Goal: Transaction & Acquisition: Book appointment/travel/reservation

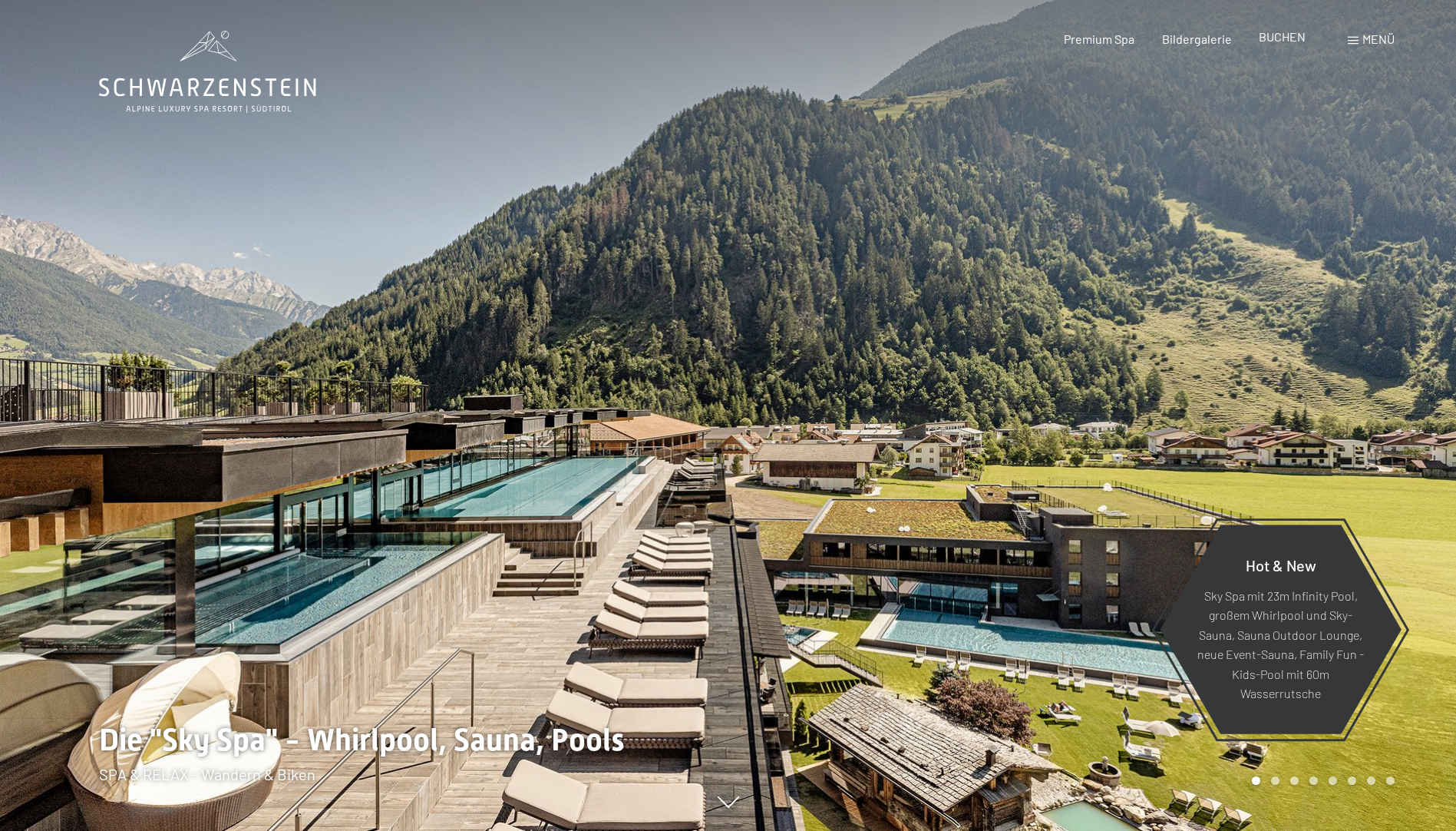
click at [1271, 35] on span "BUCHEN" at bounding box center [1283, 36] width 47 height 14
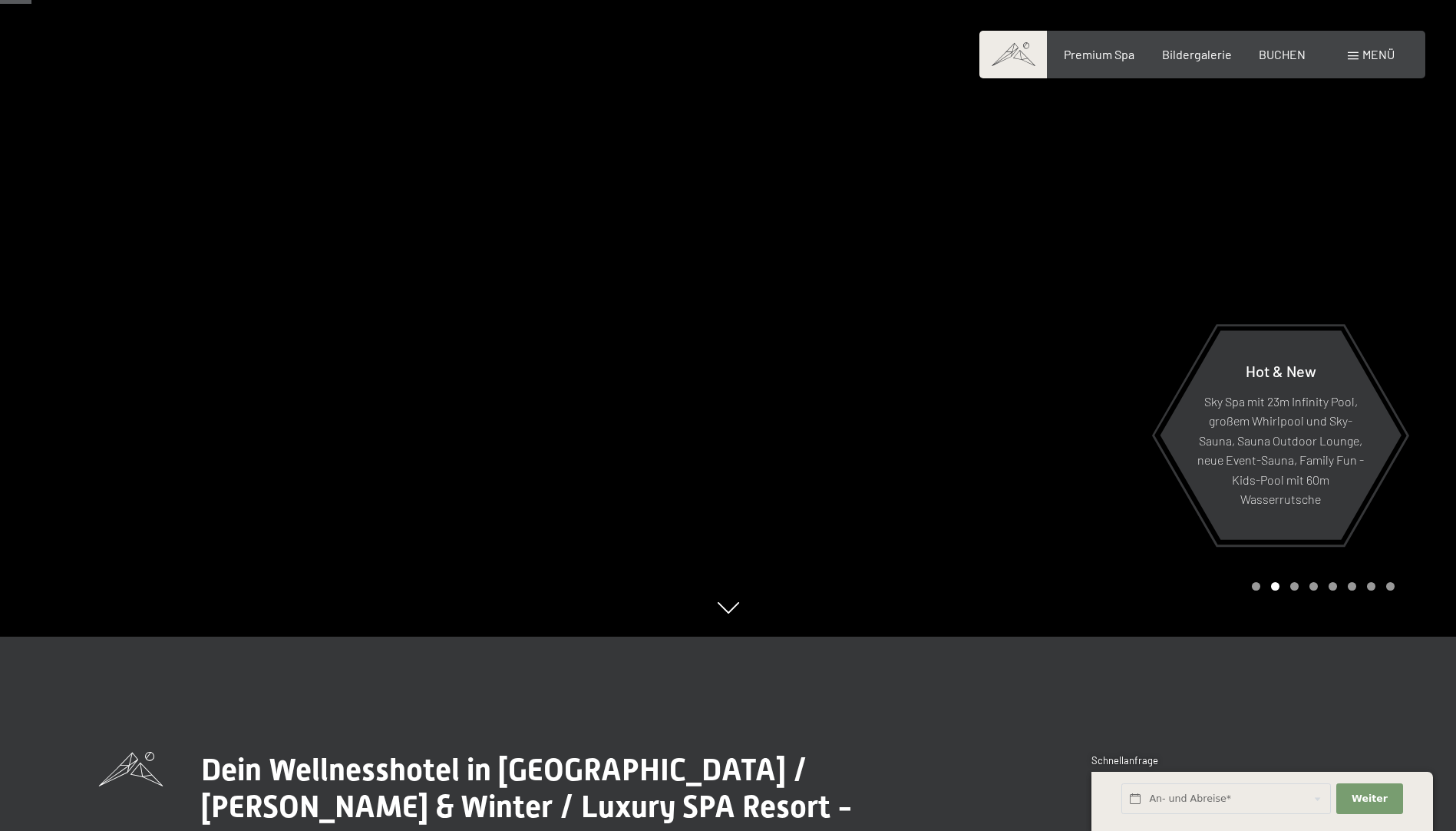
scroll to position [2, 0]
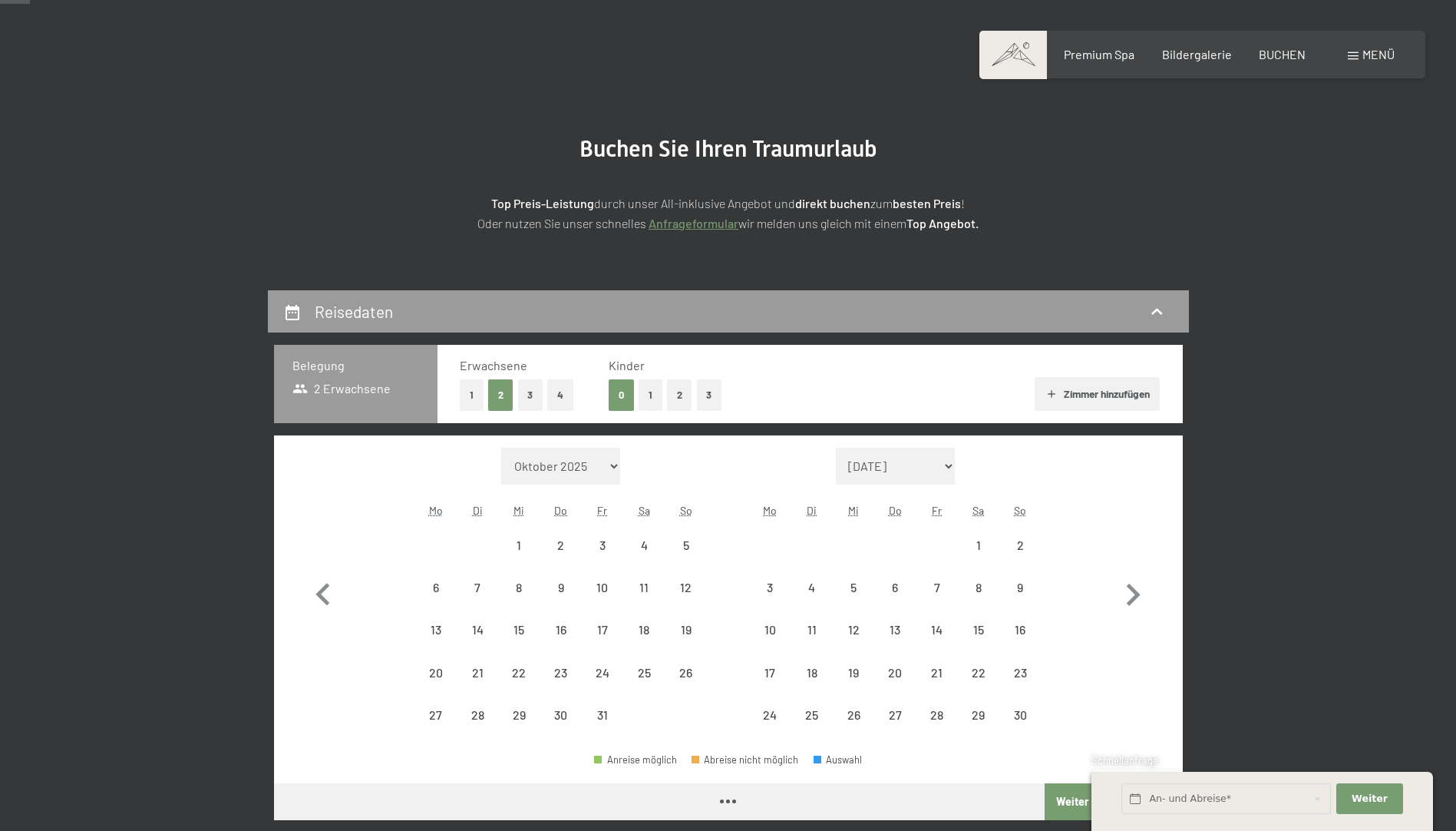
scroll to position [77, 0]
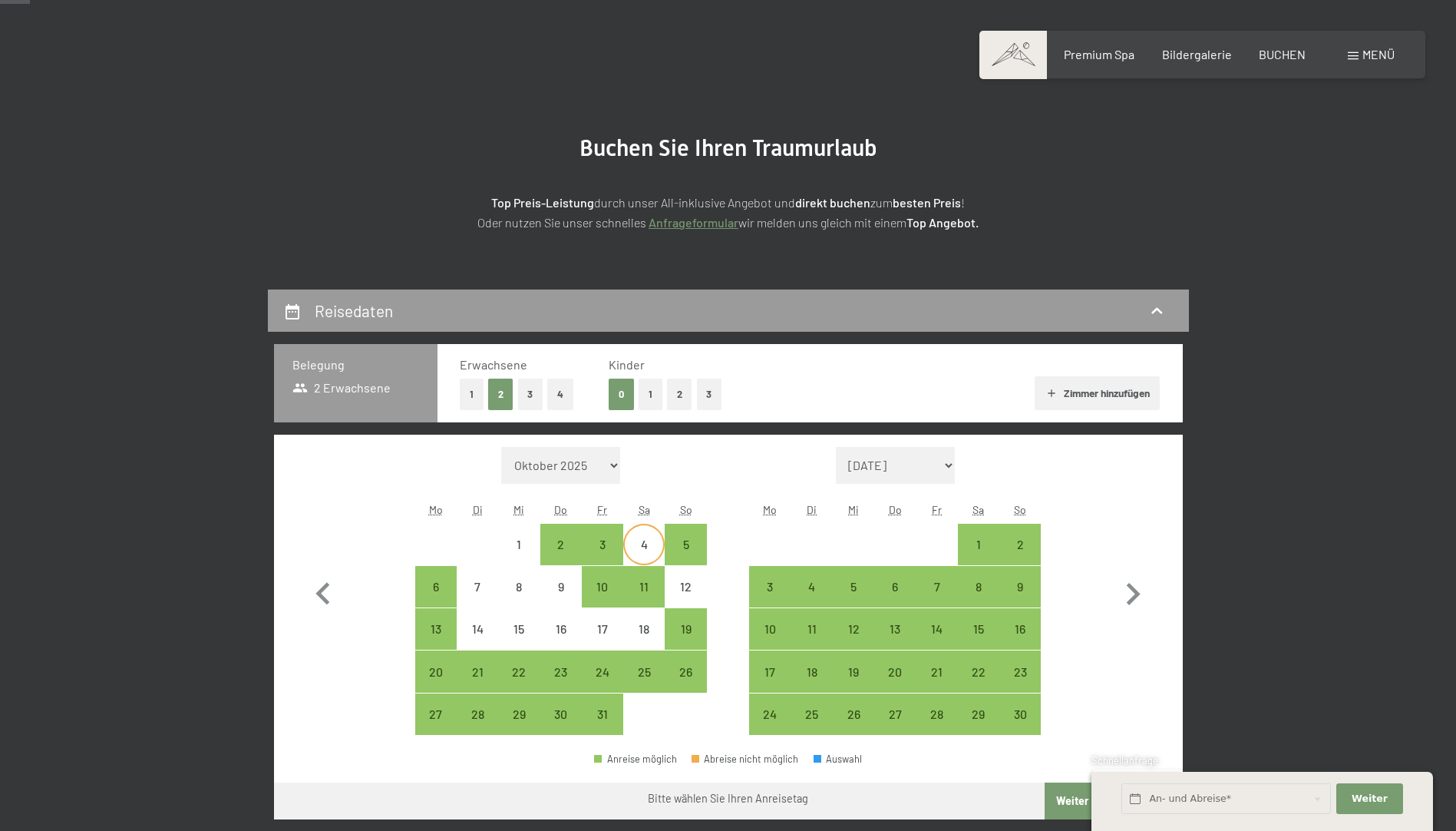
click at [637, 542] on div "4" at bounding box center [644, 557] width 39 height 39
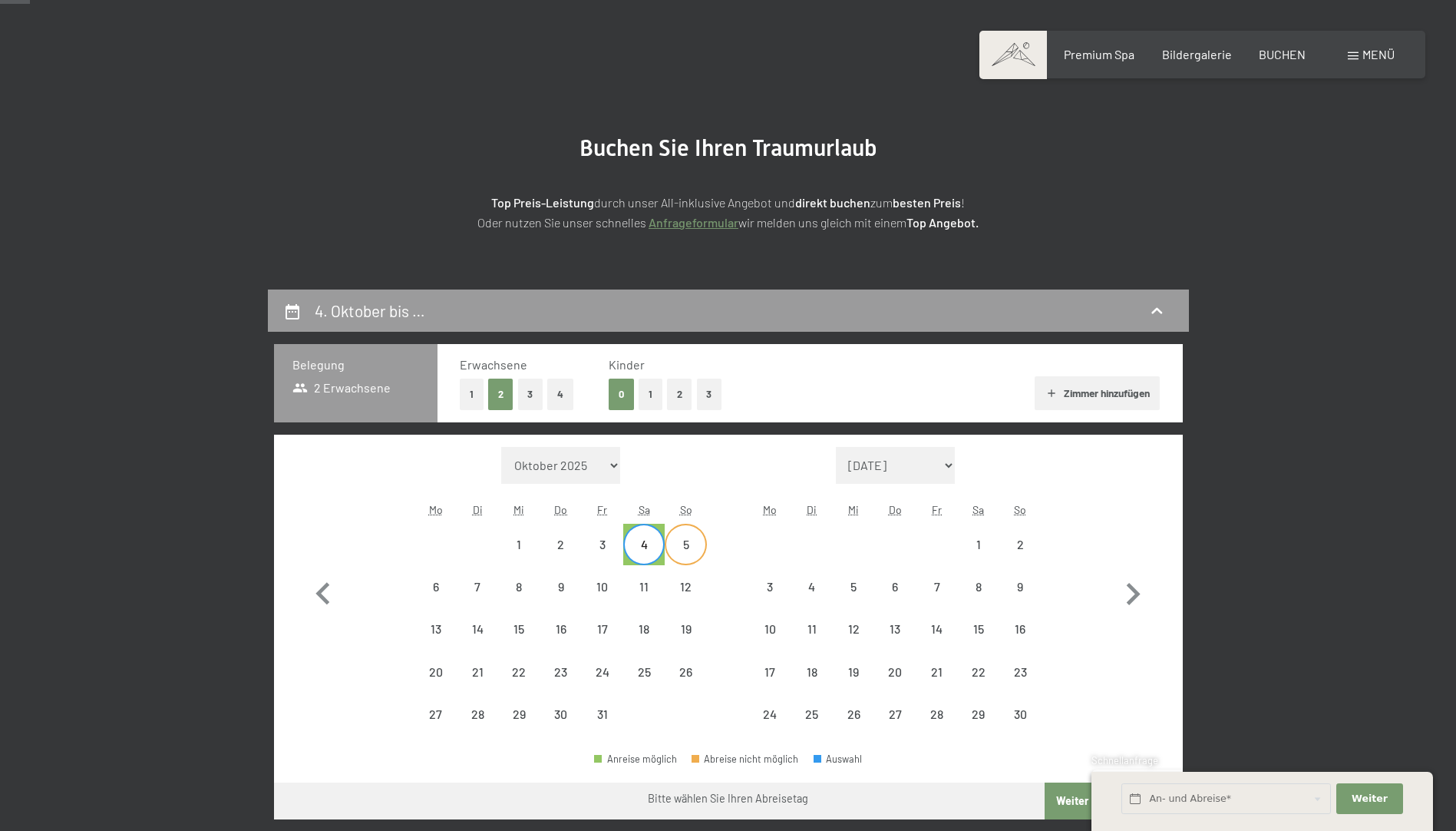
click at [700, 542] on div "5" at bounding box center [686, 557] width 39 height 39
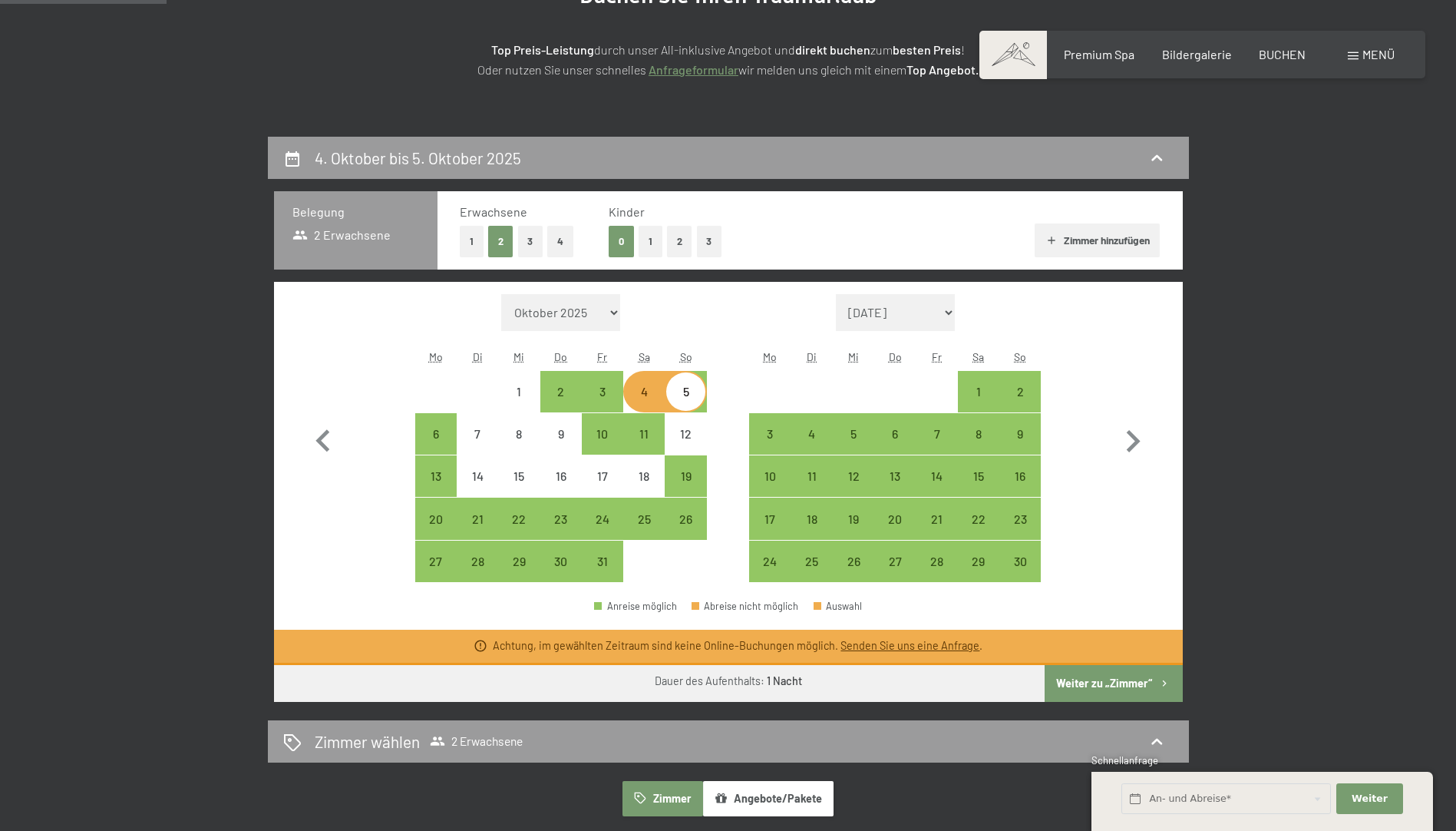
scroll to position [231, 0]
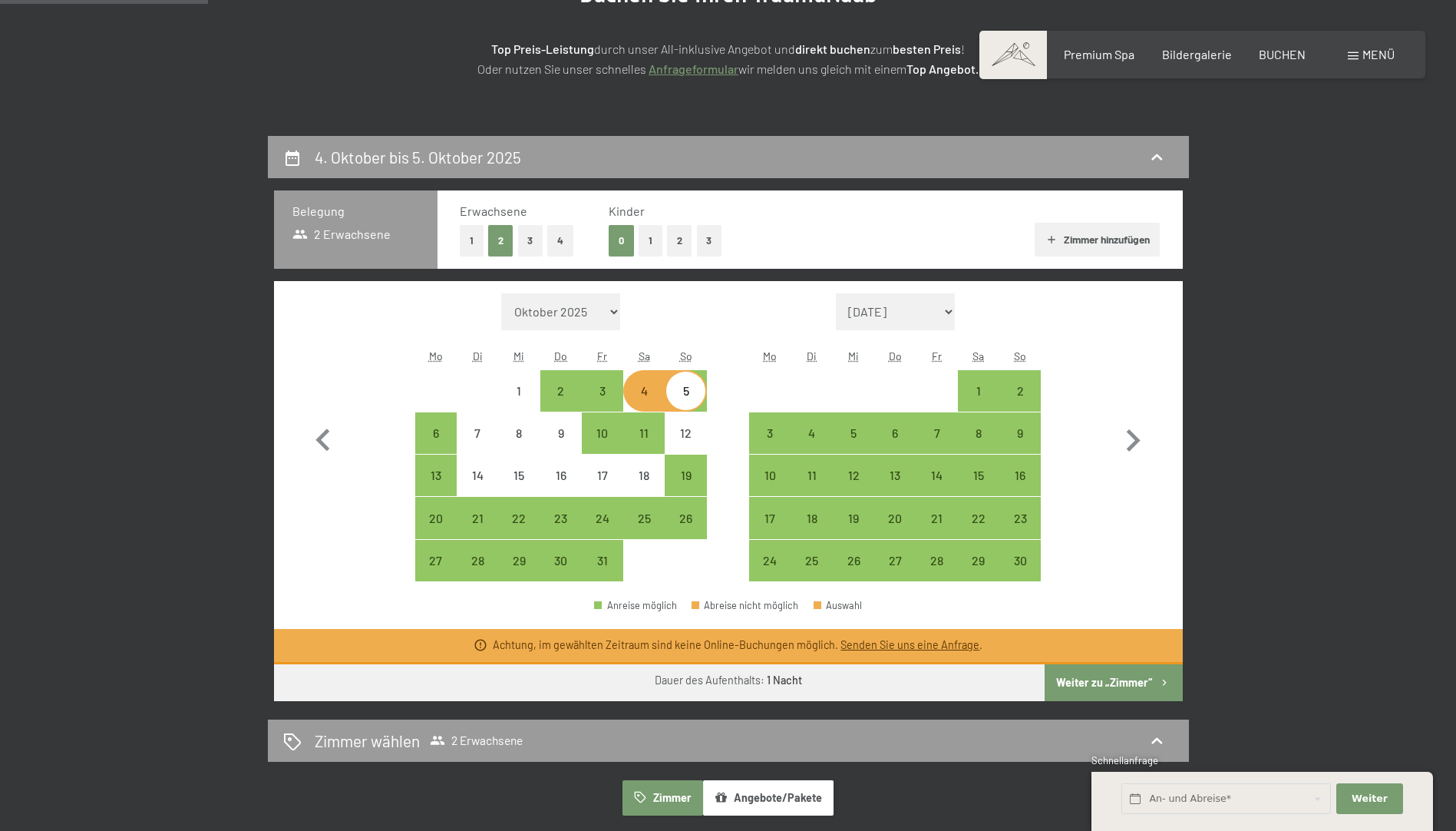
click at [699, 388] on div "5" at bounding box center [686, 403] width 39 height 39
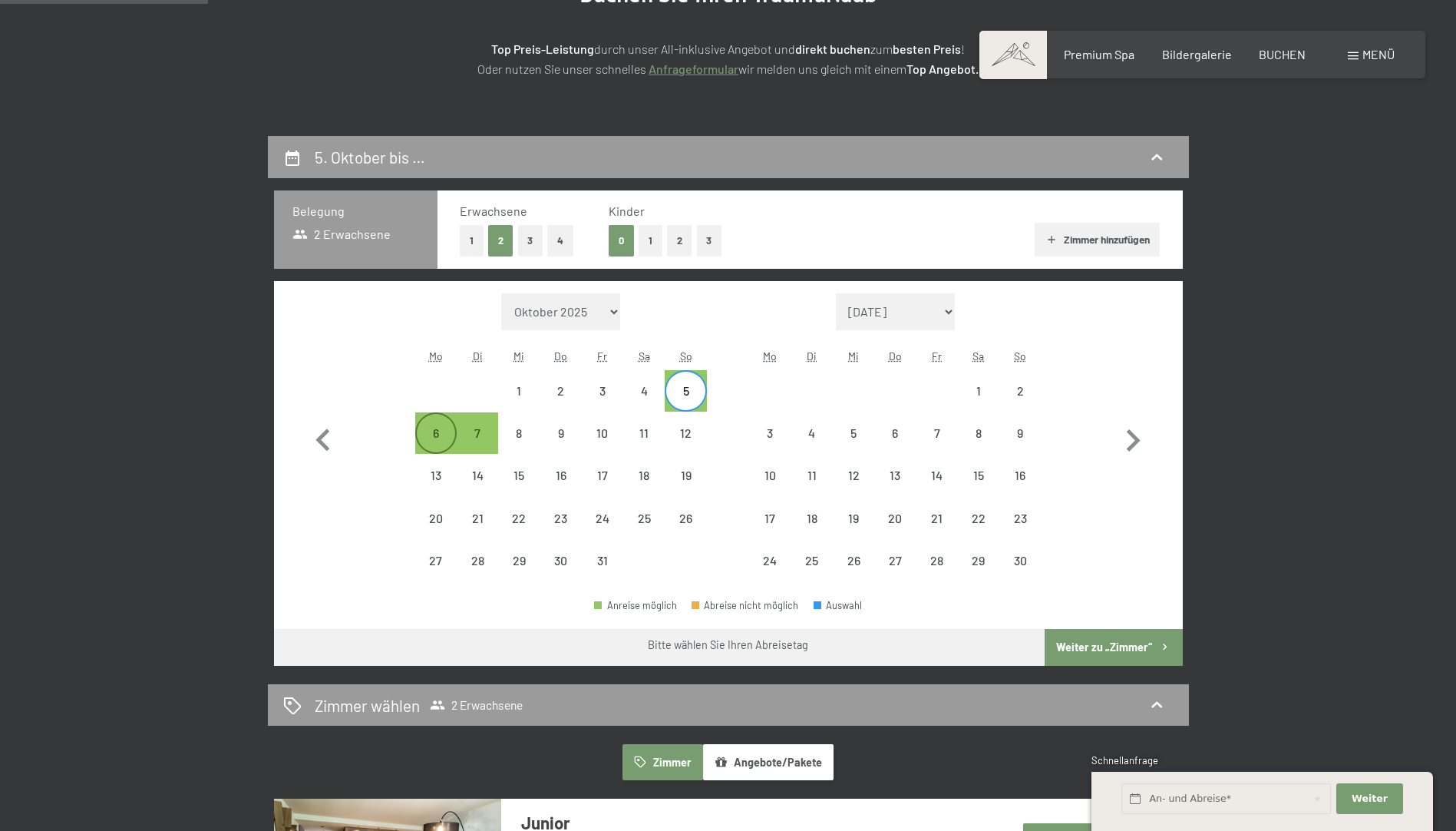
click at [426, 426] on div "6" at bounding box center [436, 432] width 39 height 39
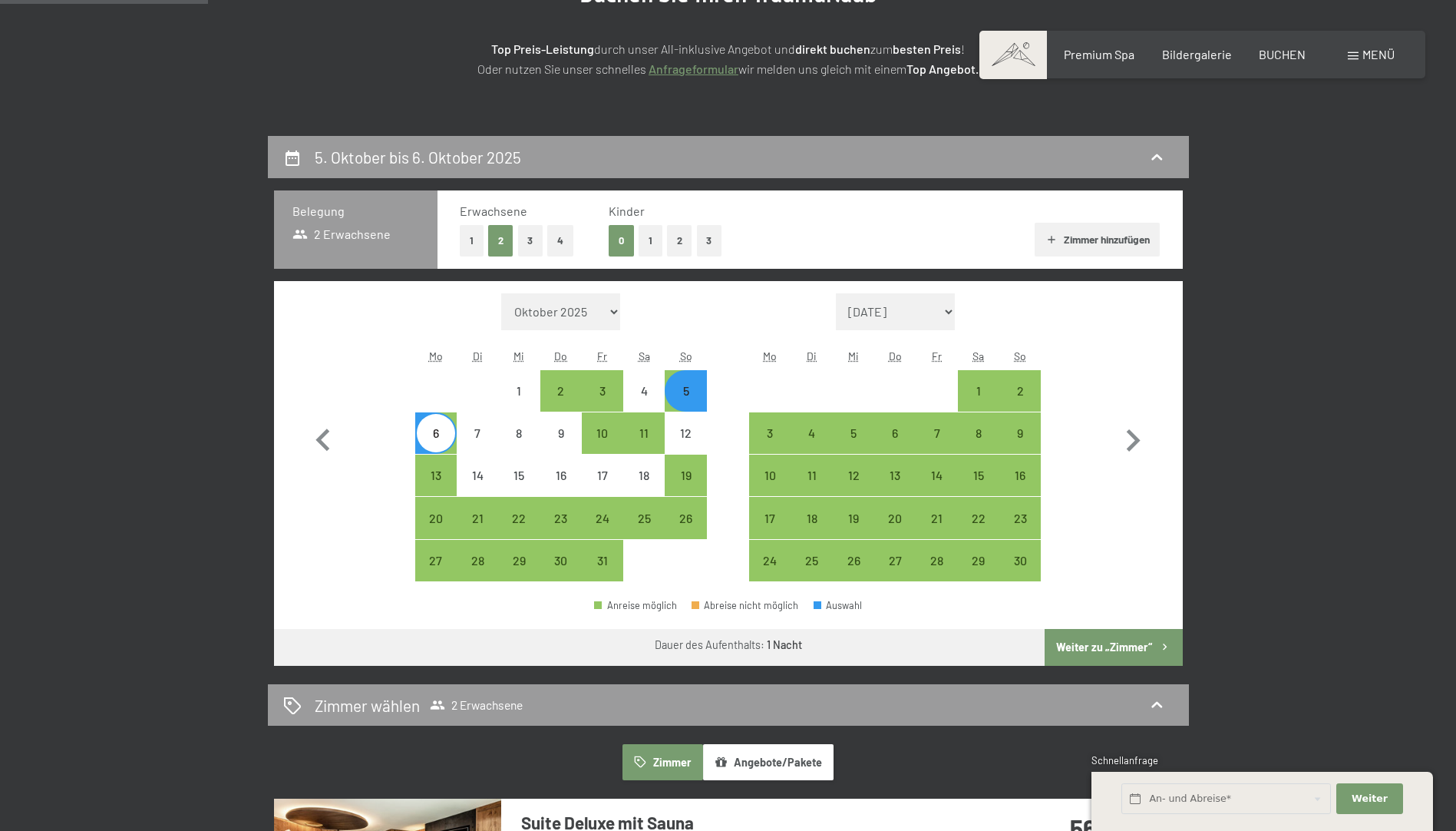
click at [1098, 641] on button "Weiter zu „Zimmer“" at bounding box center [1113, 647] width 138 height 37
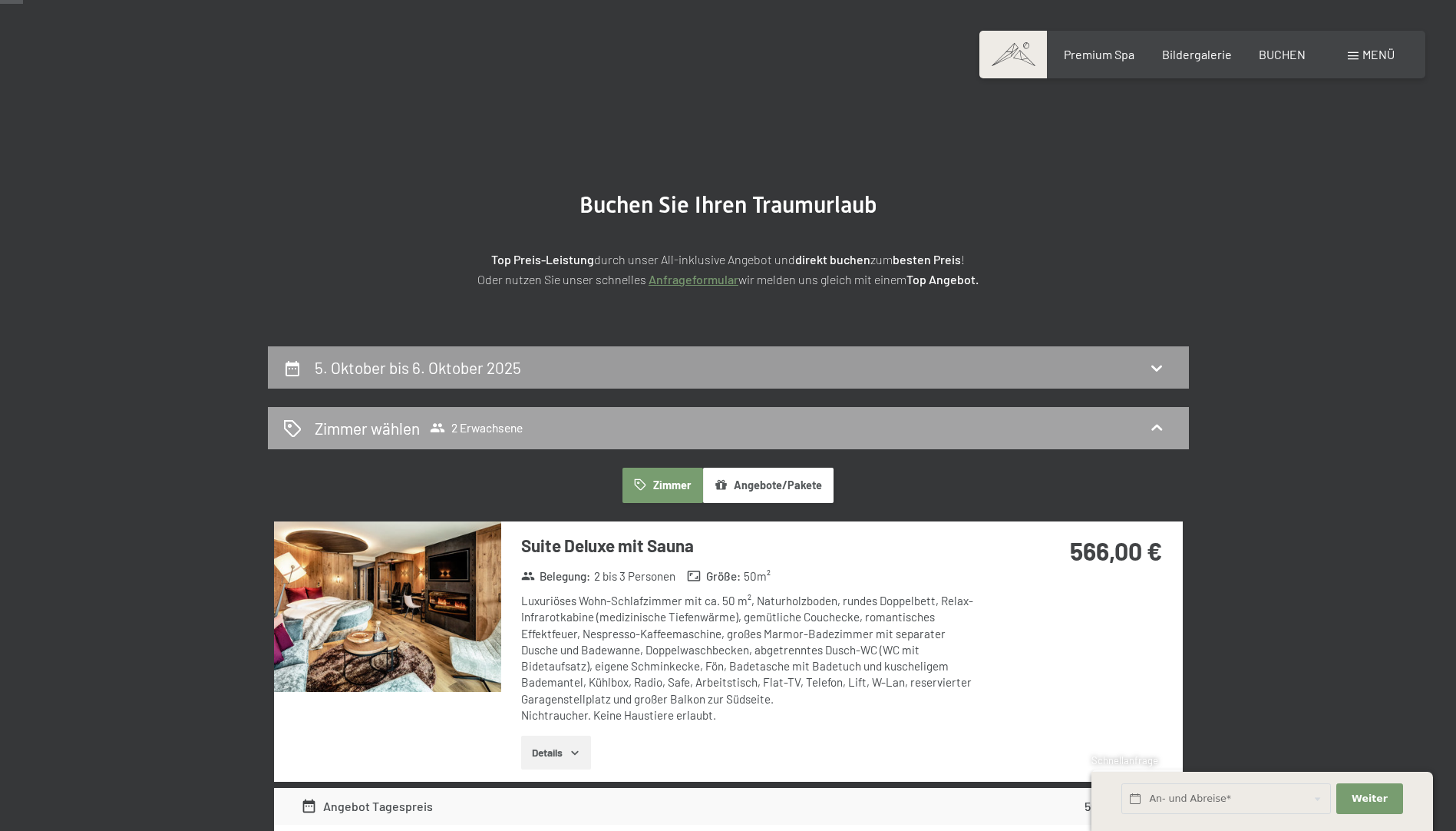
scroll to position [0, 0]
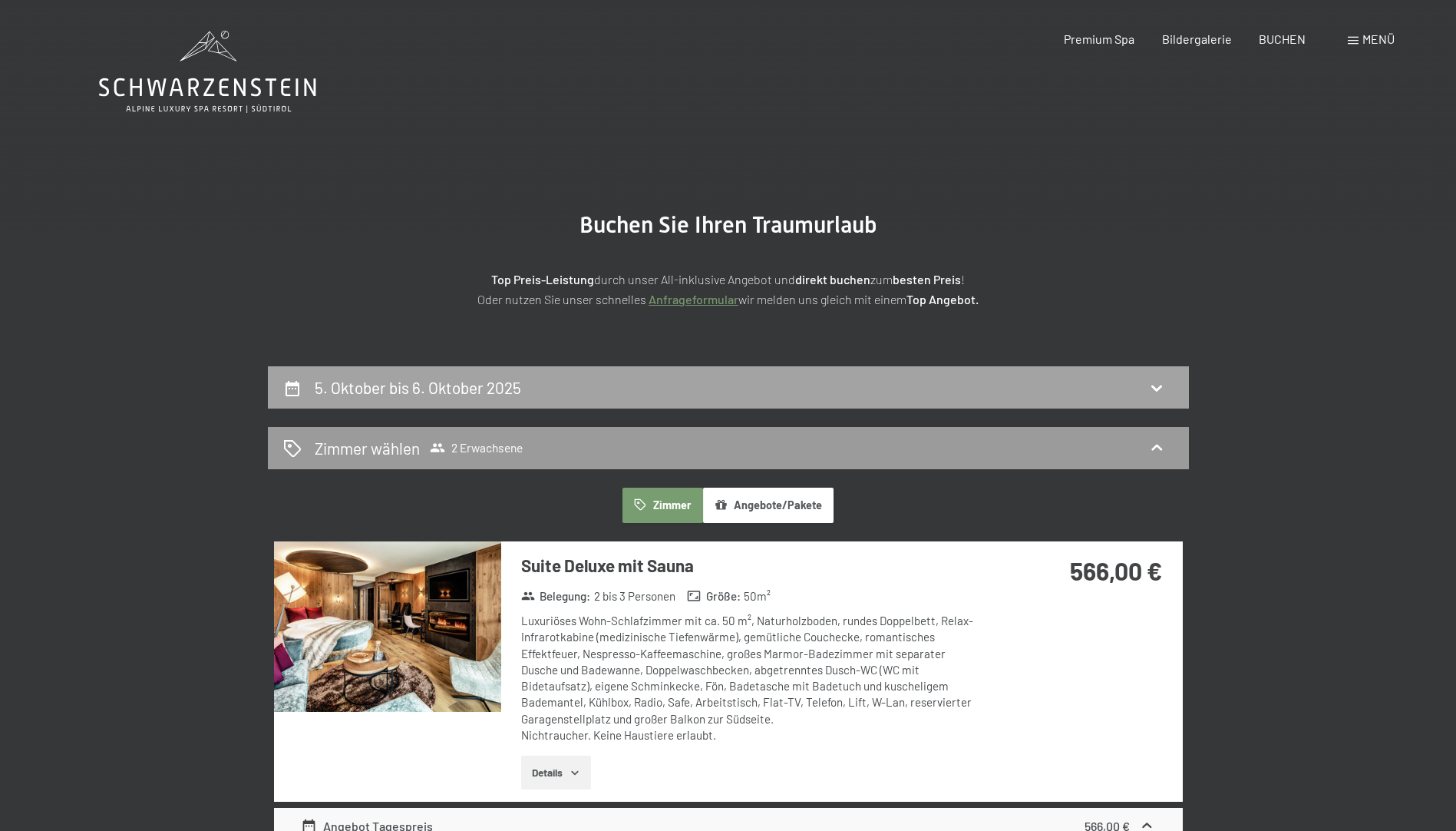
click at [695, 377] on div "5. Oktober bis 6. Oktober 2025" at bounding box center [729, 387] width 891 height 23
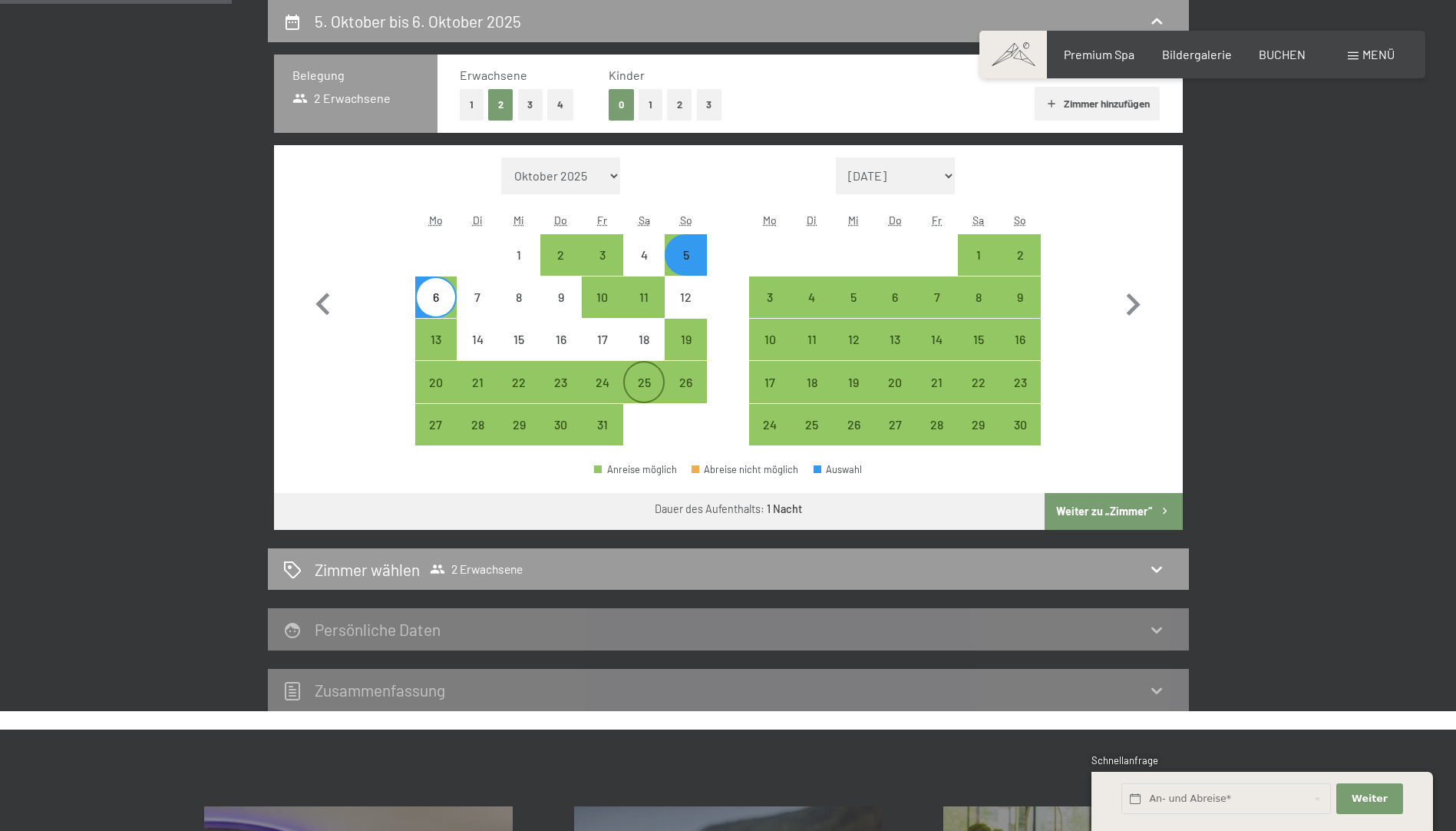
click at [641, 393] on div "25" at bounding box center [644, 395] width 39 height 39
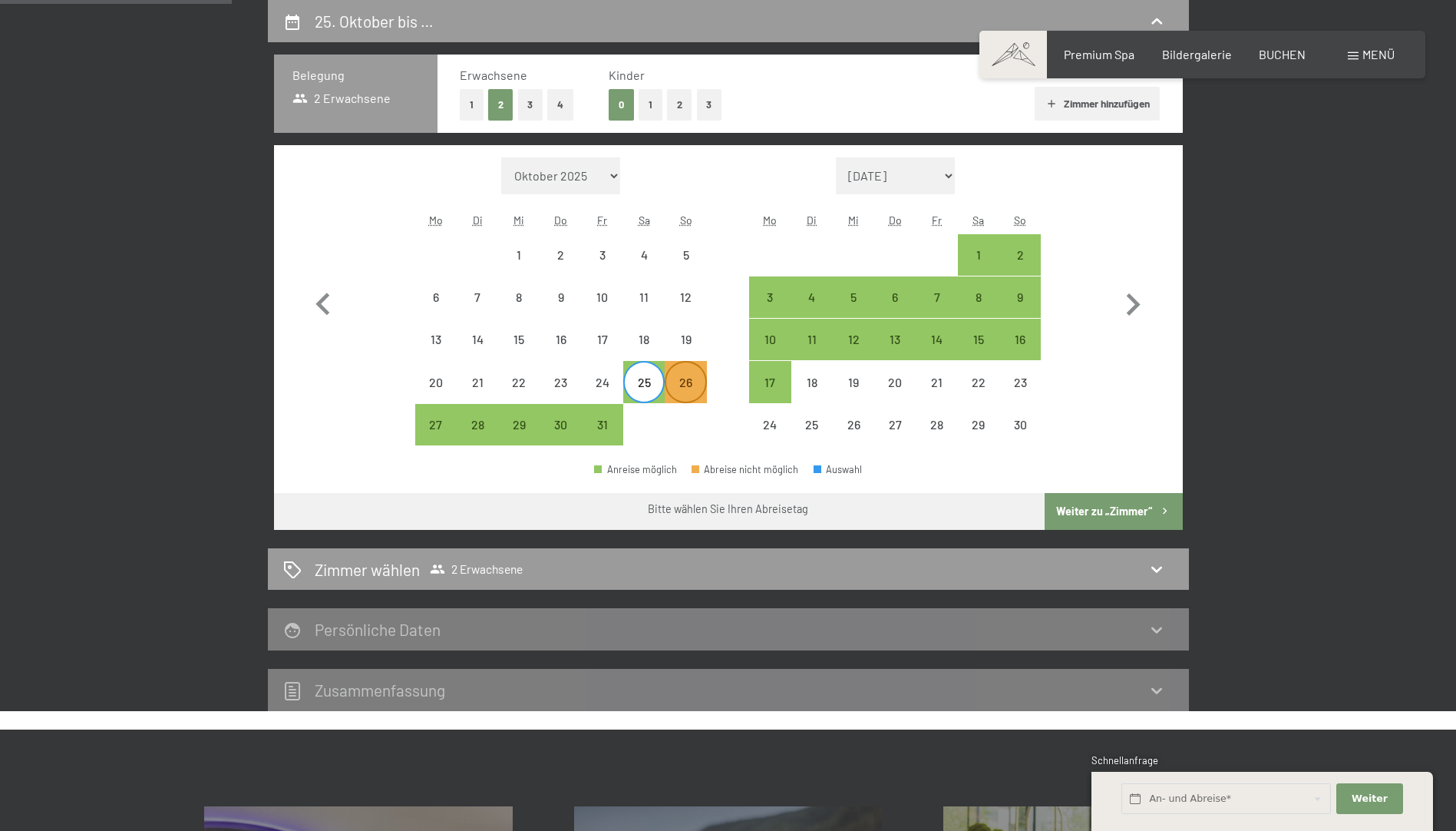
click at [672, 385] on div "26" at bounding box center [686, 395] width 39 height 39
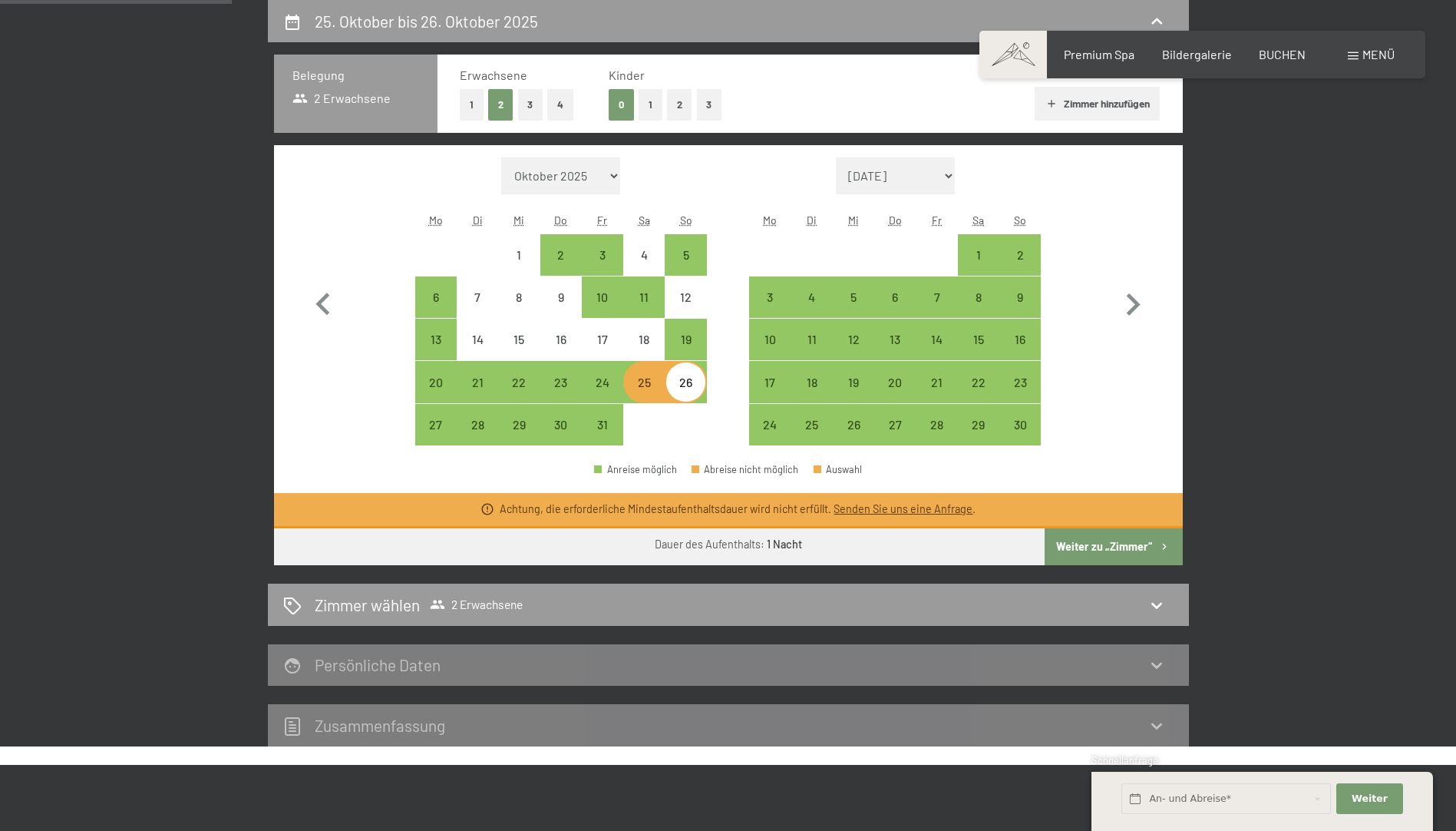
click at [1108, 531] on button "Weiter zu „Zimmer“" at bounding box center [1113, 546] width 138 height 37
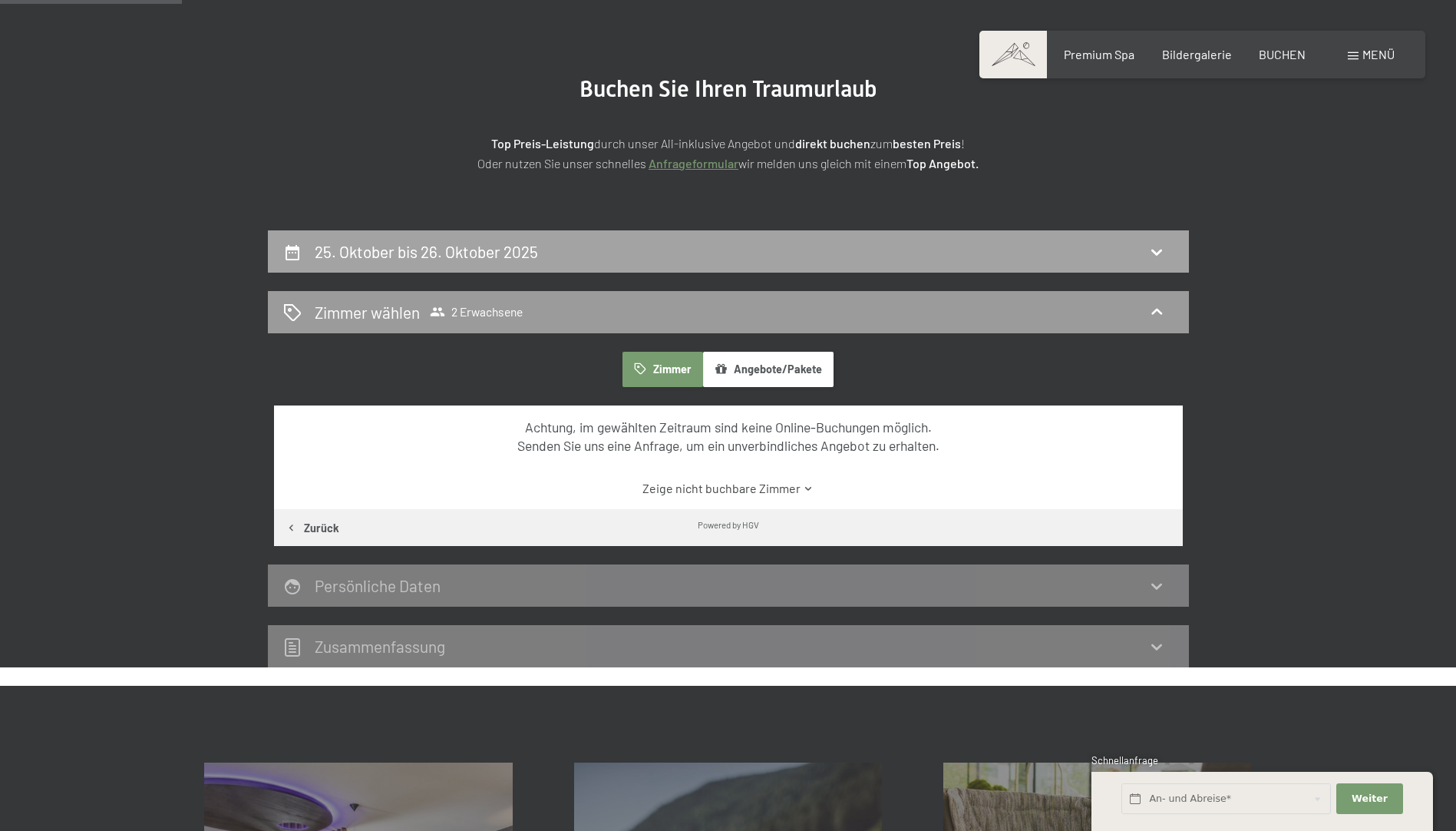
click at [592, 262] on div "25. Oktober bis 26. Oktober 2025" at bounding box center [729, 252] width 891 height 23
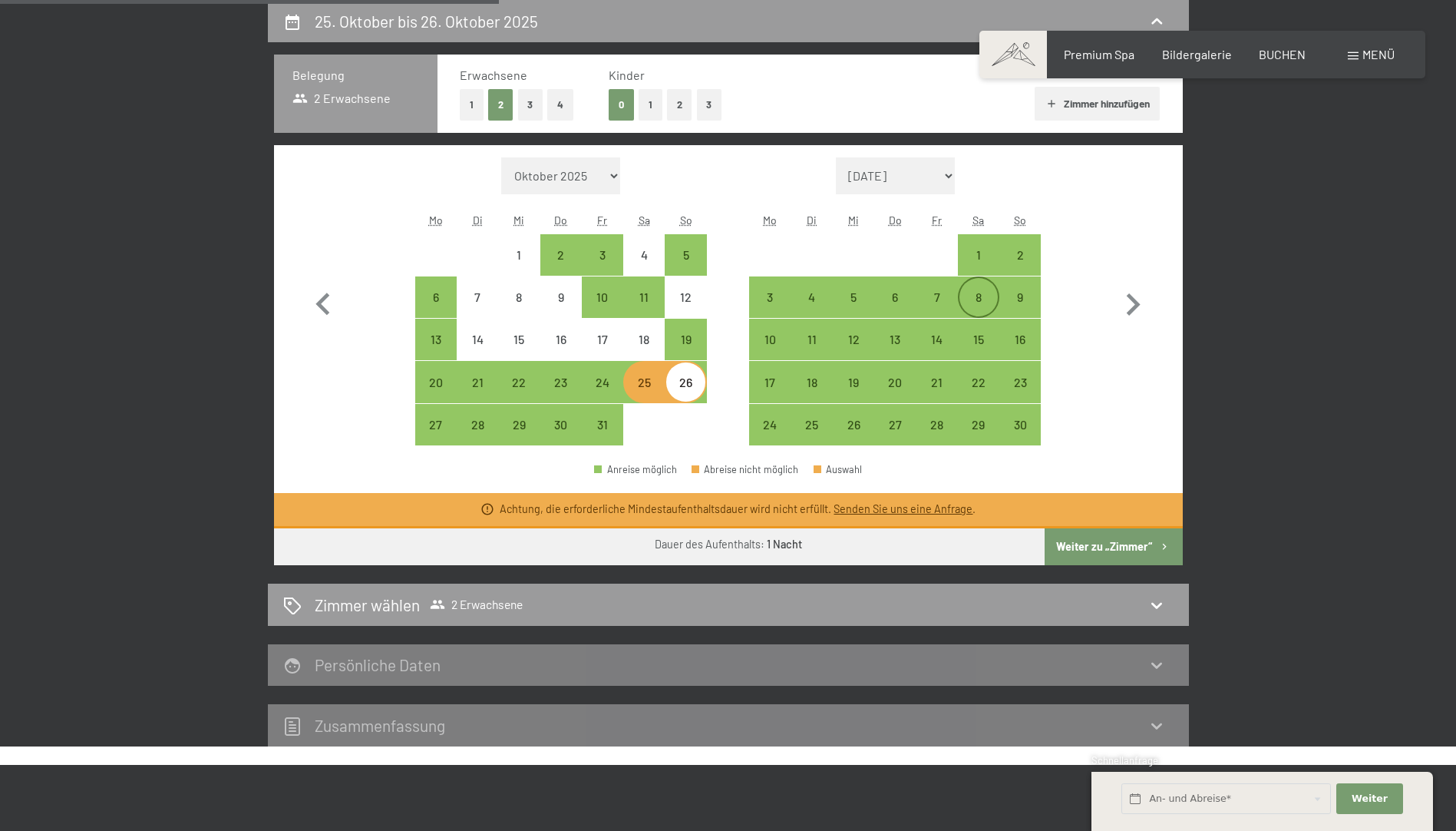
click at [972, 304] on div "8" at bounding box center [979, 310] width 39 height 39
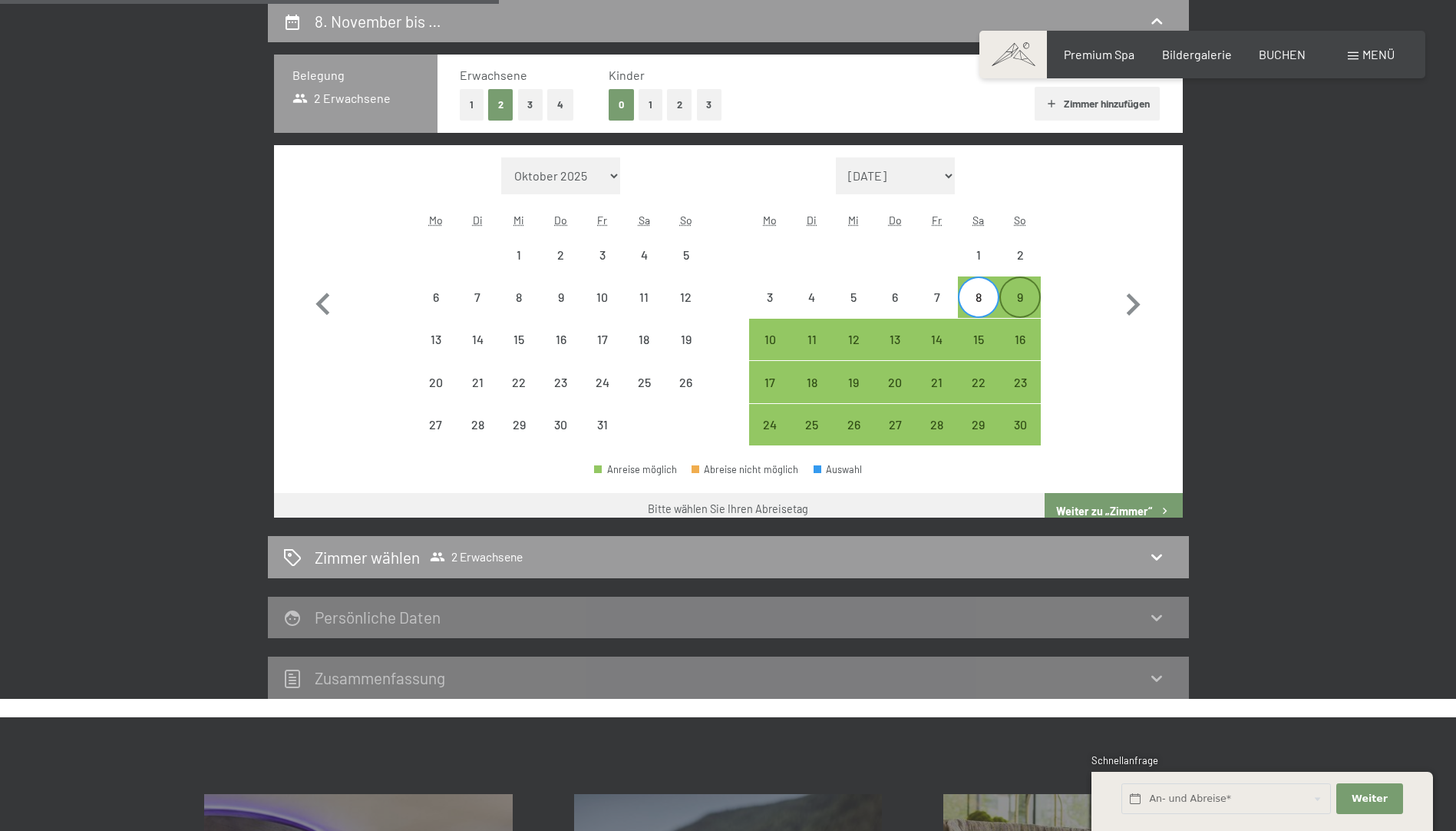
click at [1015, 304] on div "9" at bounding box center [1020, 310] width 39 height 39
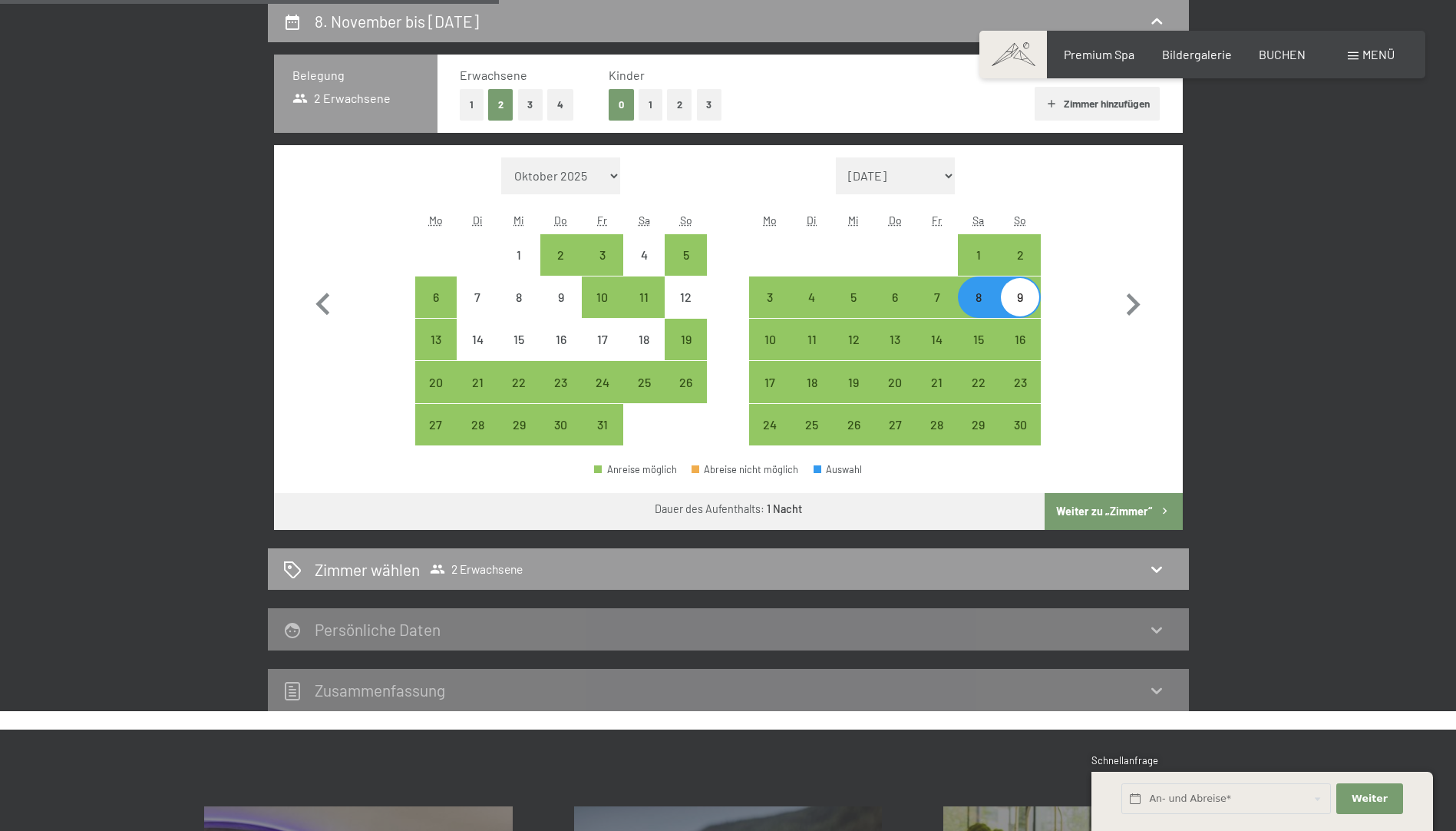
click at [1103, 502] on button "Weiter zu „Zimmer“" at bounding box center [1113, 511] width 138 height 37
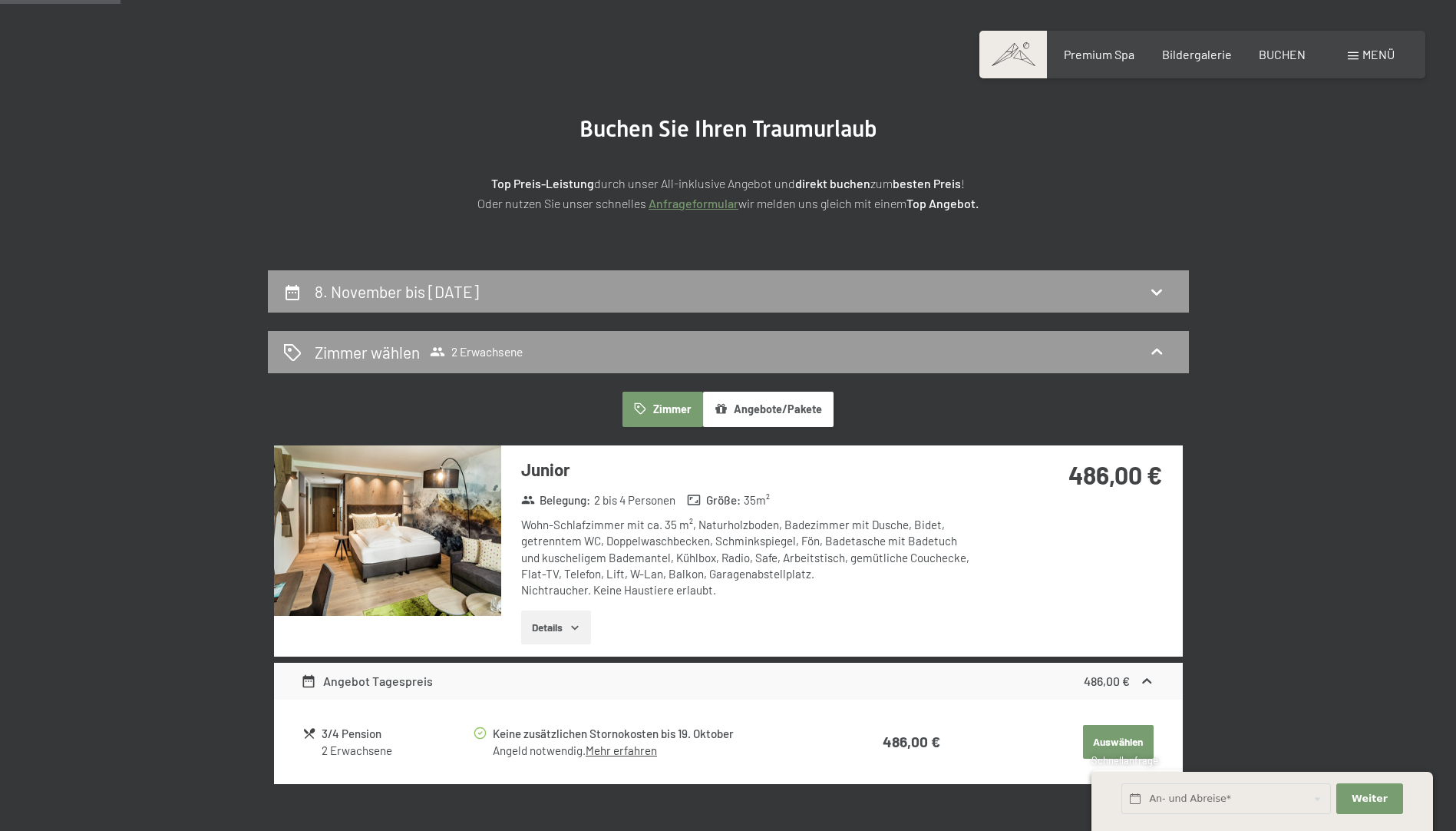
scroll to position [0, 0]
